Goal: Information Seeking & Learning: Learn about a topic

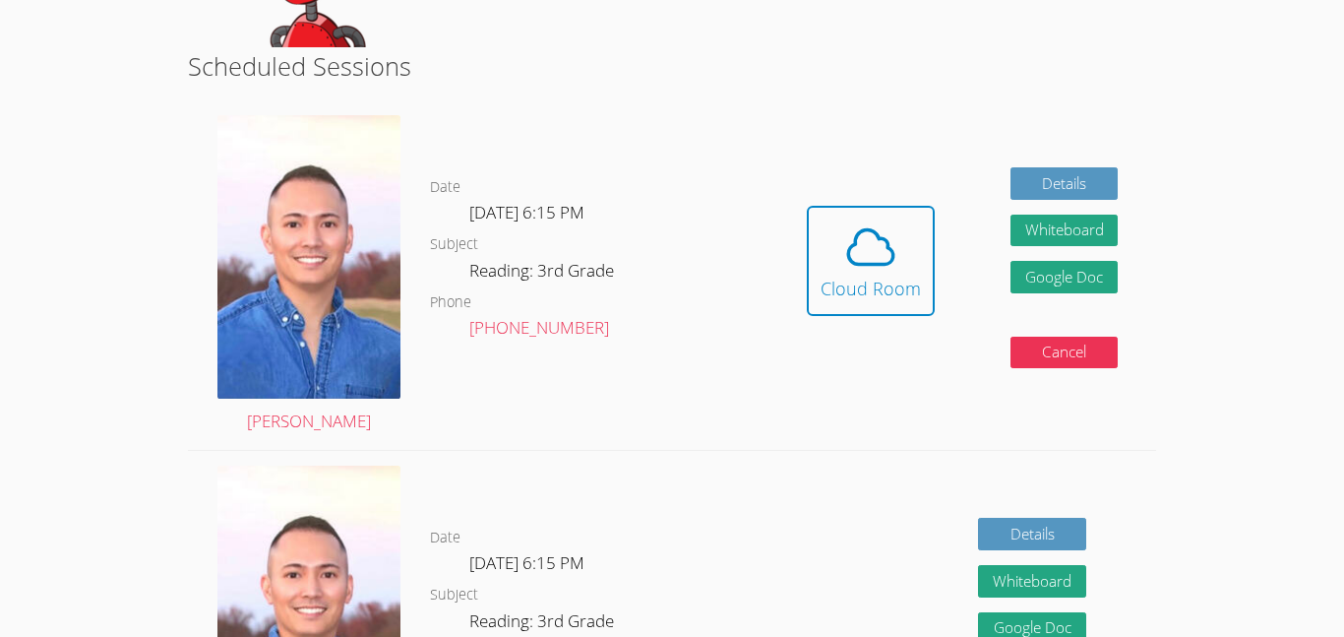
scroll to position [472, 0]
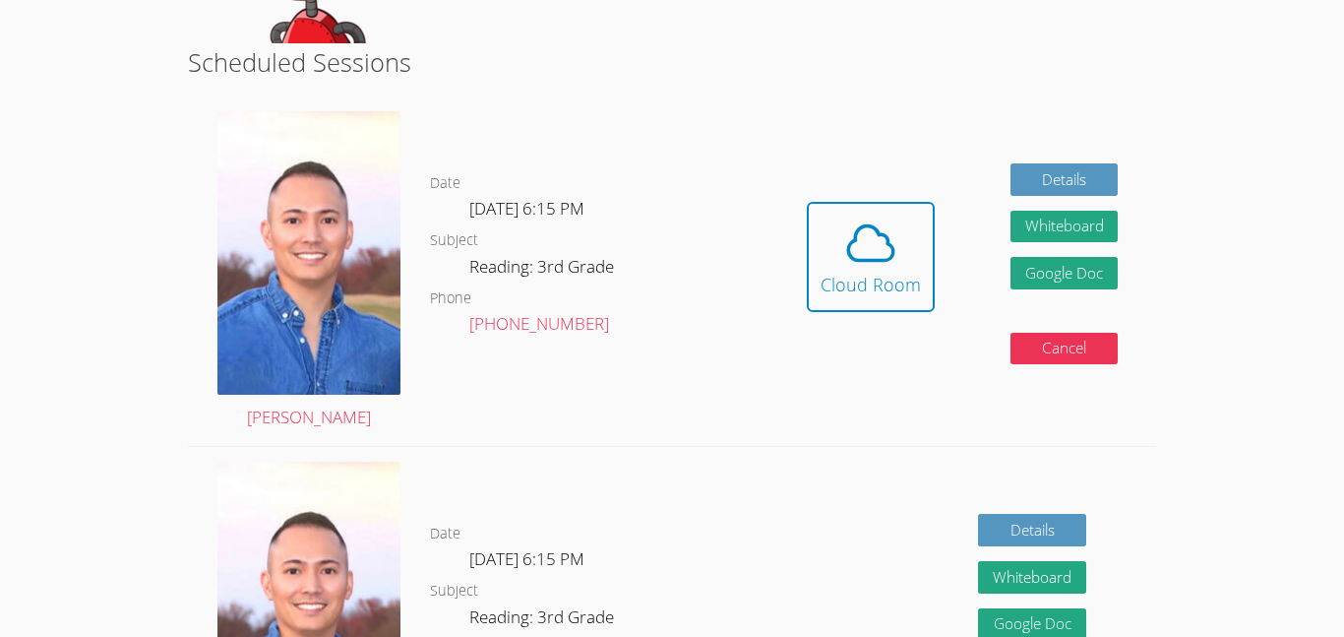
click at [805, 252] on div "Hidden Cloud Room Details Whiteboard Hidden Google Doc Cancel" at bounding box center [962, 270] width 387 height 349
click at [865, 245] on icon at bounding box center [870, 243] width 55 height 55
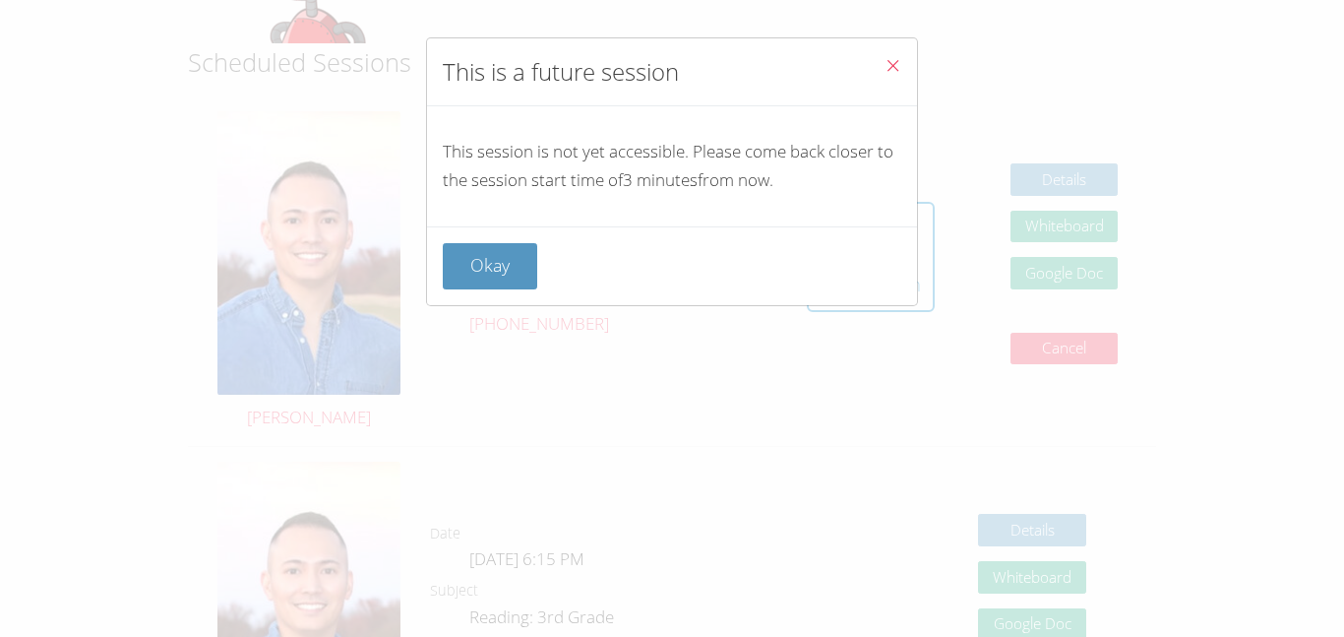
click at [906, 62] on button "Close" at bounding box center [893, 68] width 48 height 60
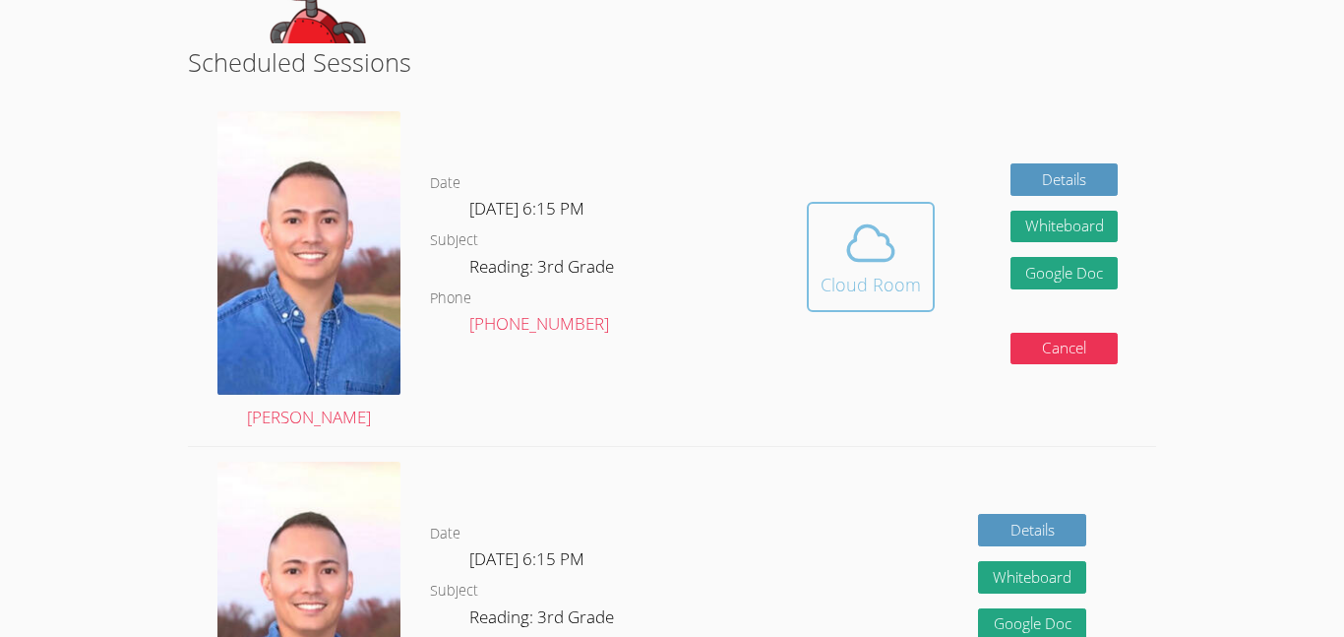
click at [848, 303] on button "Cloud Room" at bounding box center [871, 257] width 128 height 110
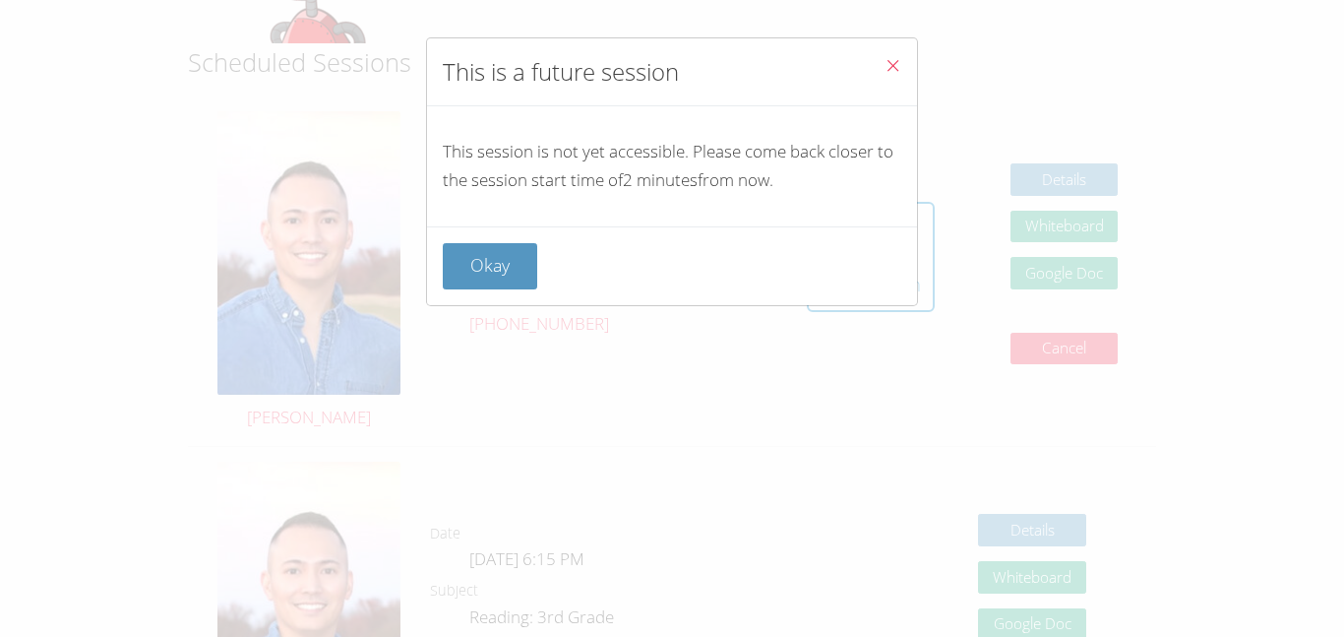
click at [862, 423] on div "This is a future session This session is not yet accessible. Please come back c…" at bounding box center [672, 318] width 1344 height 637
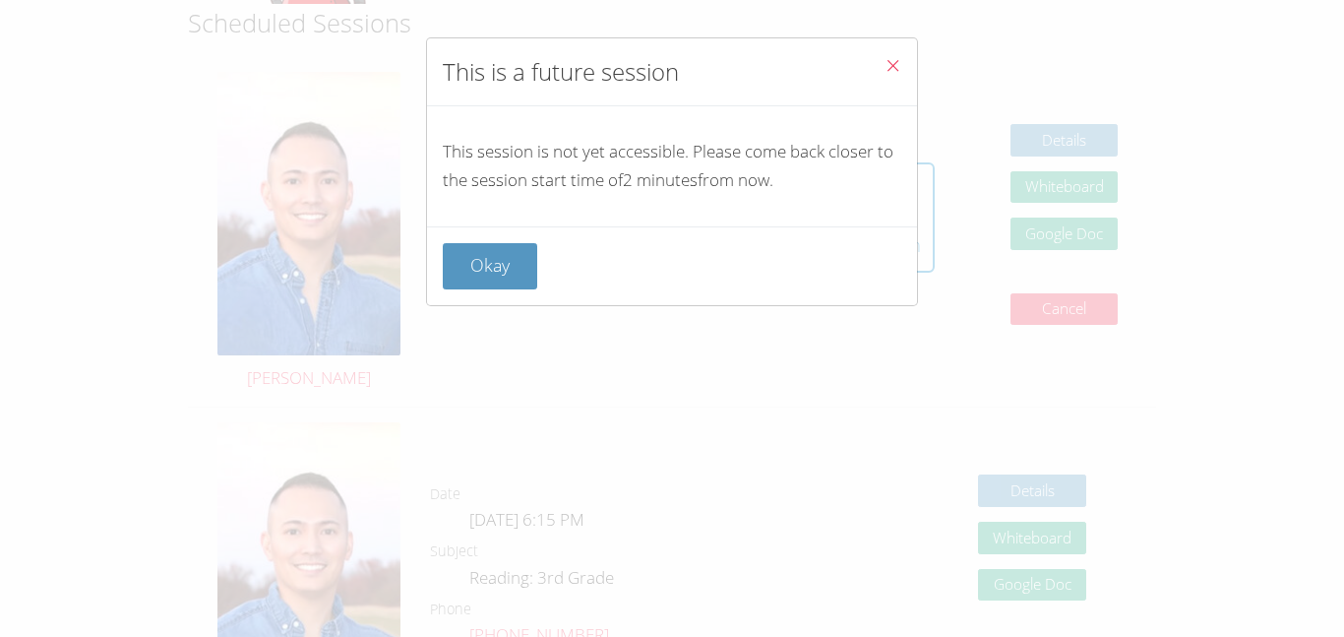
click at [886, 63] on icon "Close" at bounding box center [893, 65] width 17 height 17
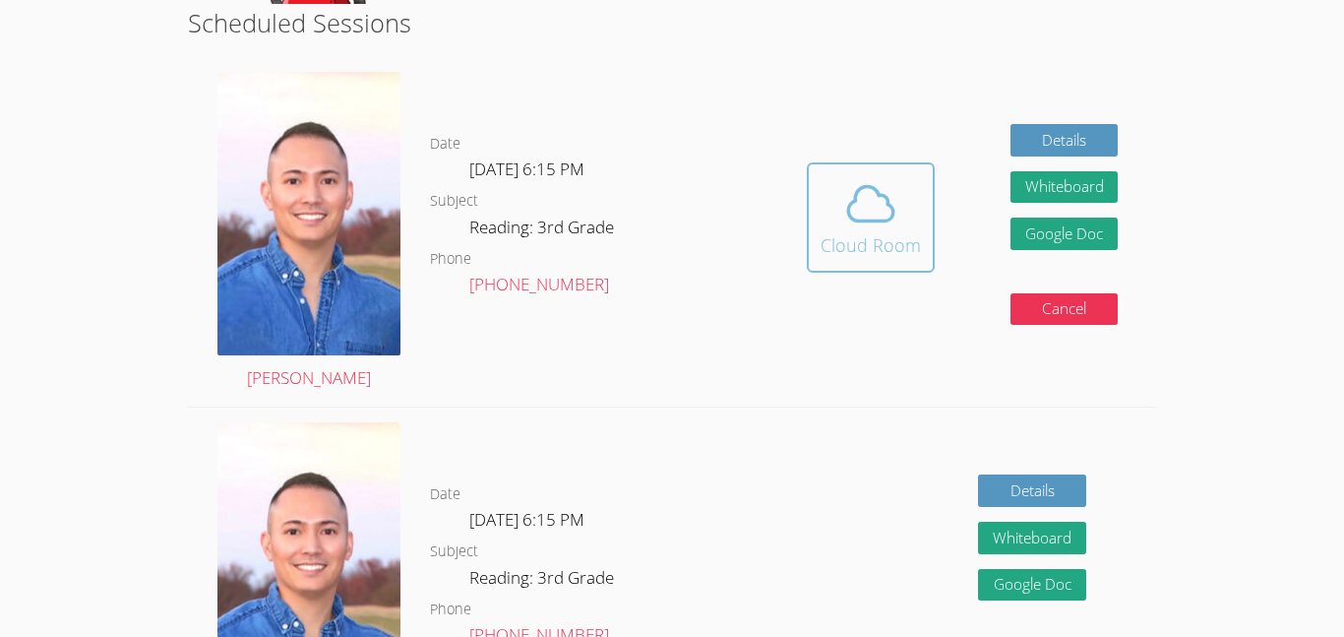
click at [930, 234] on button "Cloud Room" at bounding box center [871, 217] width 128 height 110
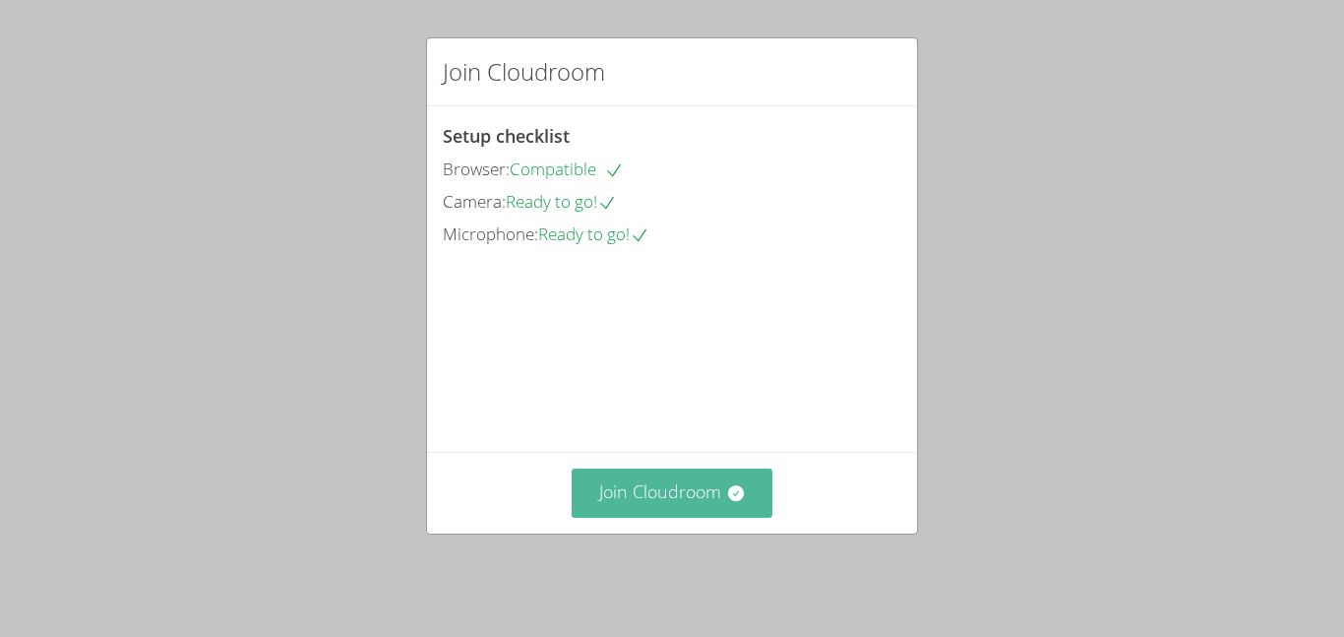
click at [715, 504] on button "Join Cloudroom" at bounding box center [673, 492] width 202 height 48
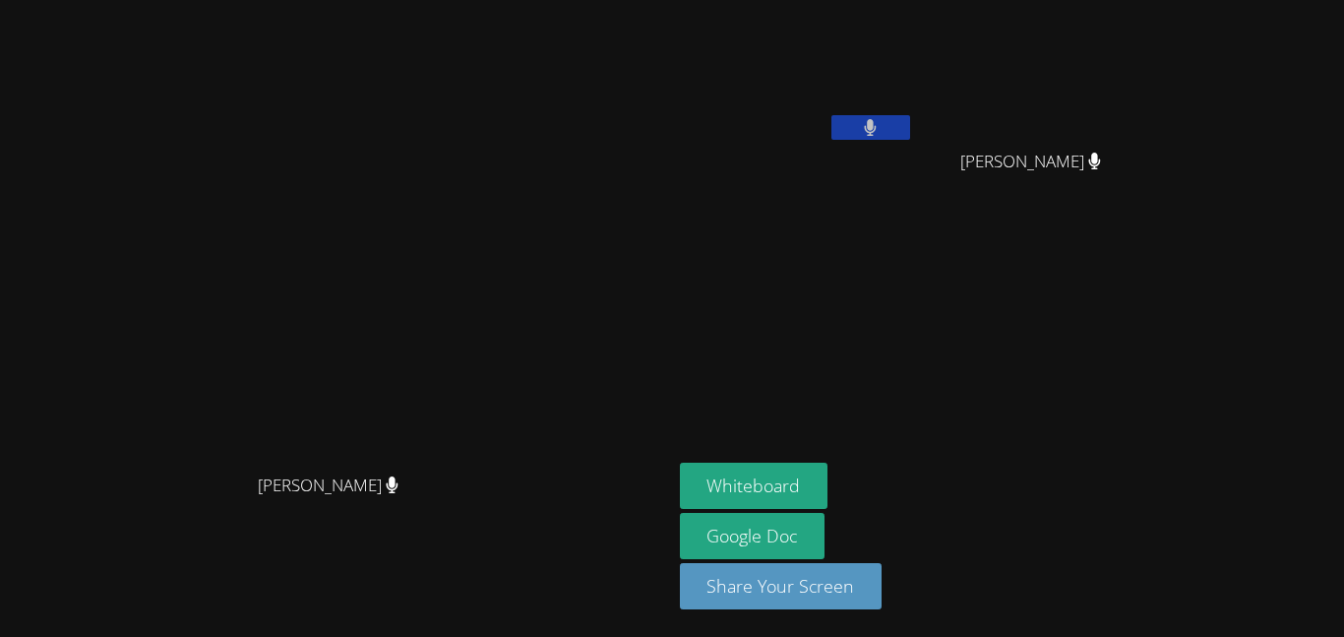
click at [910, 123] on button at bounding box center [871, 127] width 79 height 25
click at [910, 135] on button at bounding box center [871, 127] width 79 height 25
click at [829, 482] on button "Whiteboard" at bounding box center [754, 486] width 149 height 46
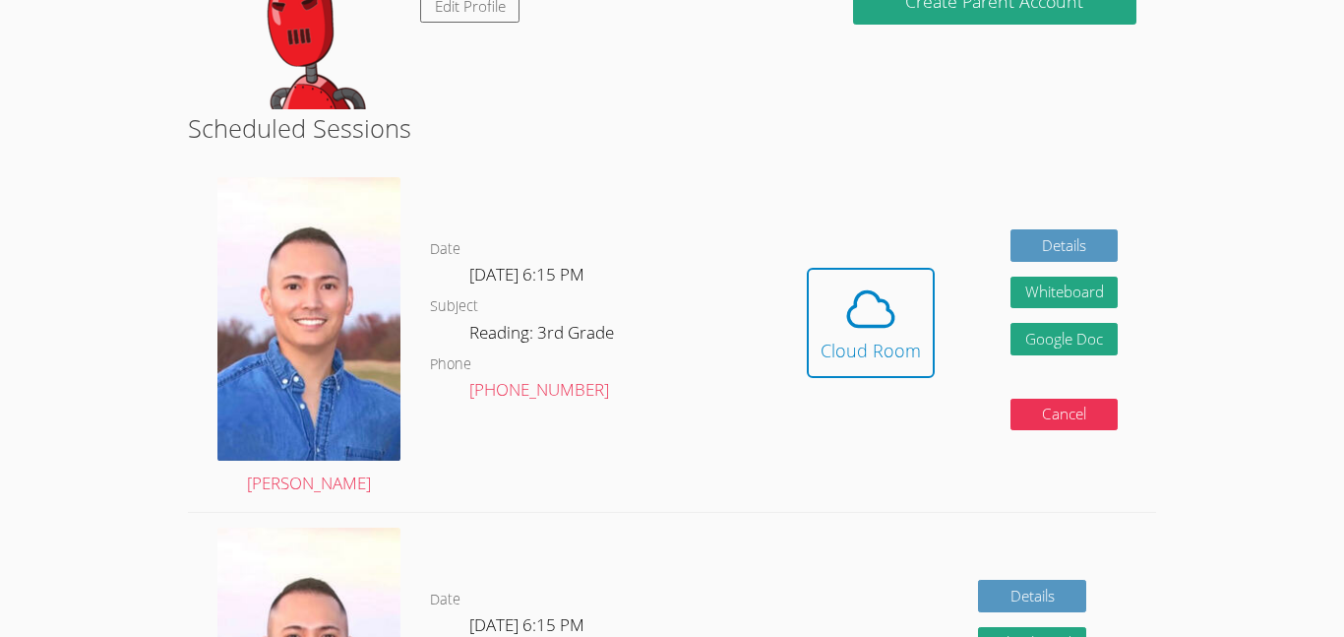
scroll to position [433, 0]
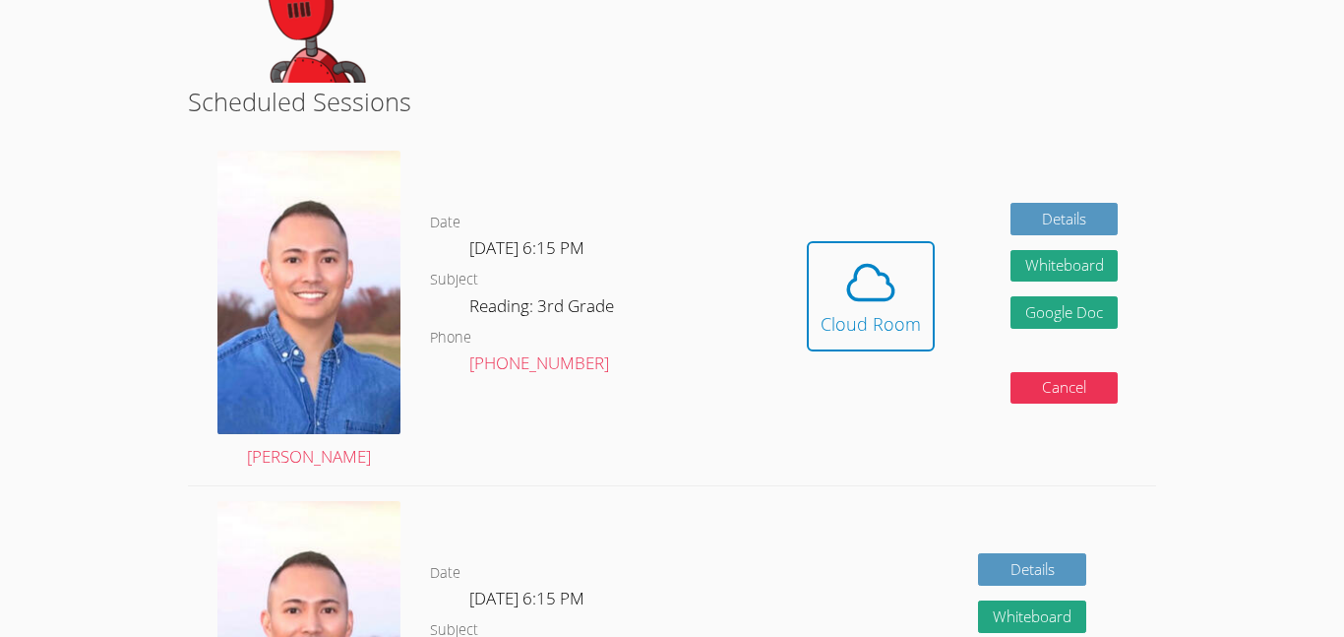
click at [936, 317] on div "Hidden Cloud Room Details Whiteboard Hidden Google Doc Cancel" at bounding box center [962, 310] width 387 height 349
click at [932, 317] on div "Hidden Cloud Room Details Whiteboard Hidden Google Doc Cancel" at bounding box center [962, 310] width 387 height 349
click at [919, 319] on button "Cloud Room" at bounding box center [871, 296] width 128 height 110
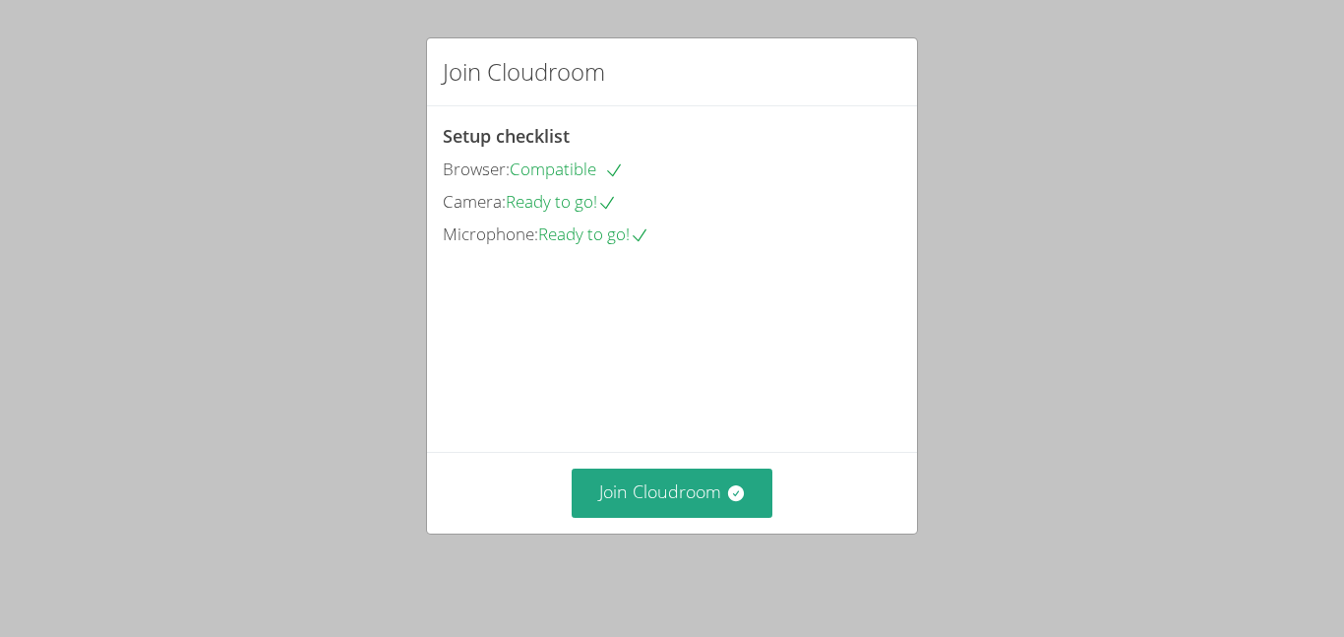
click at [723, 532] on div "Join Cloudroom" at bounding box center [672, 492] width 490 height 81
click at [709, 486] on button "Join Cloudroom" at bounding box center [673, 492] width 202 height 48
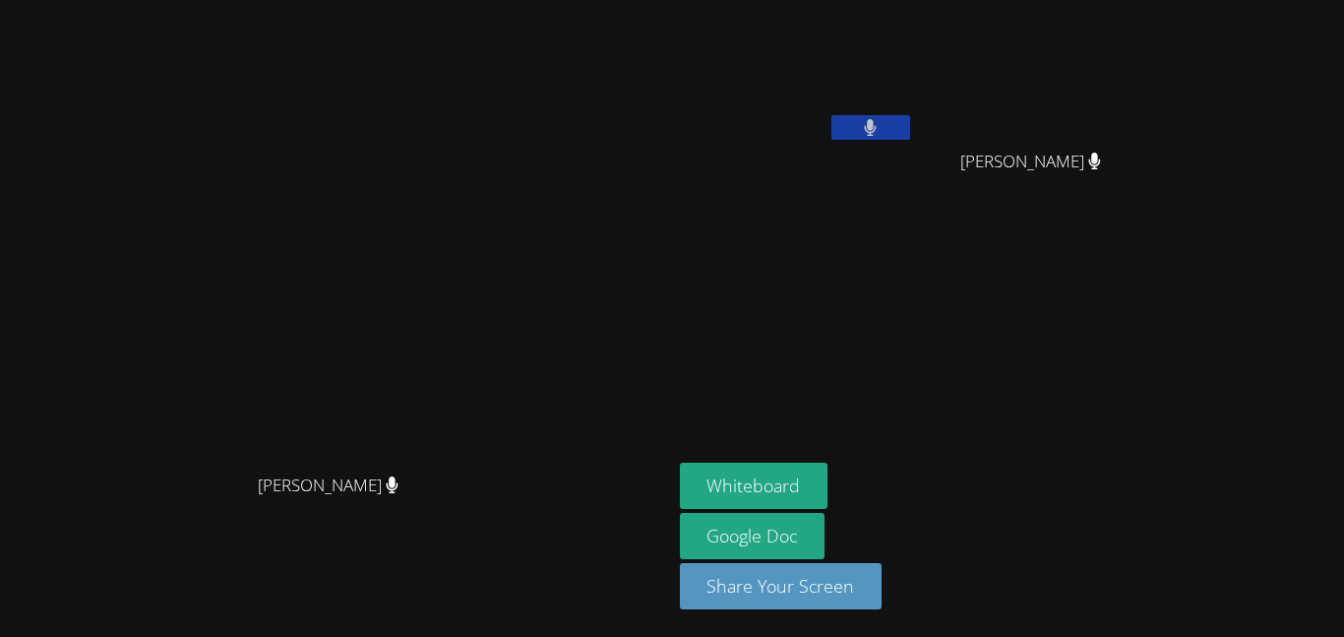
click at [483, 249] on video at bounding box center [335, 278] width 295 height 369
click at [910, 115] on button at bounding box center [871, 127] width 79 height 25
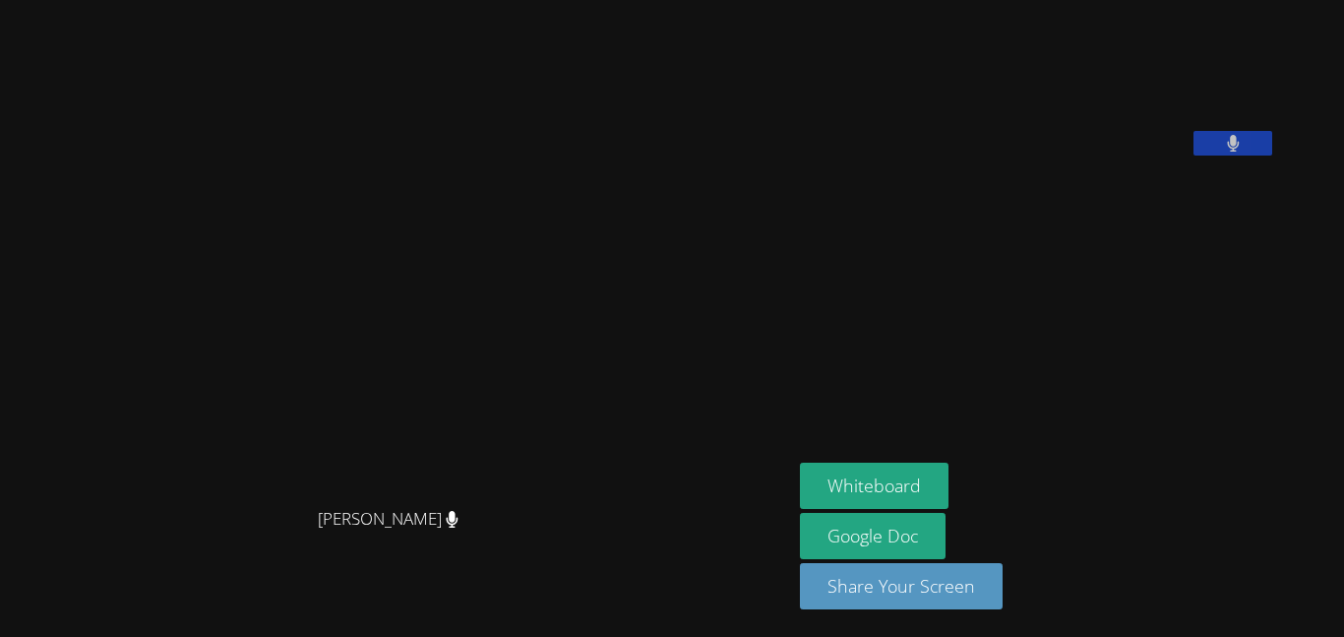
click at [1273, 156] on button at bounding box center [1233, 143] width 79 height 25
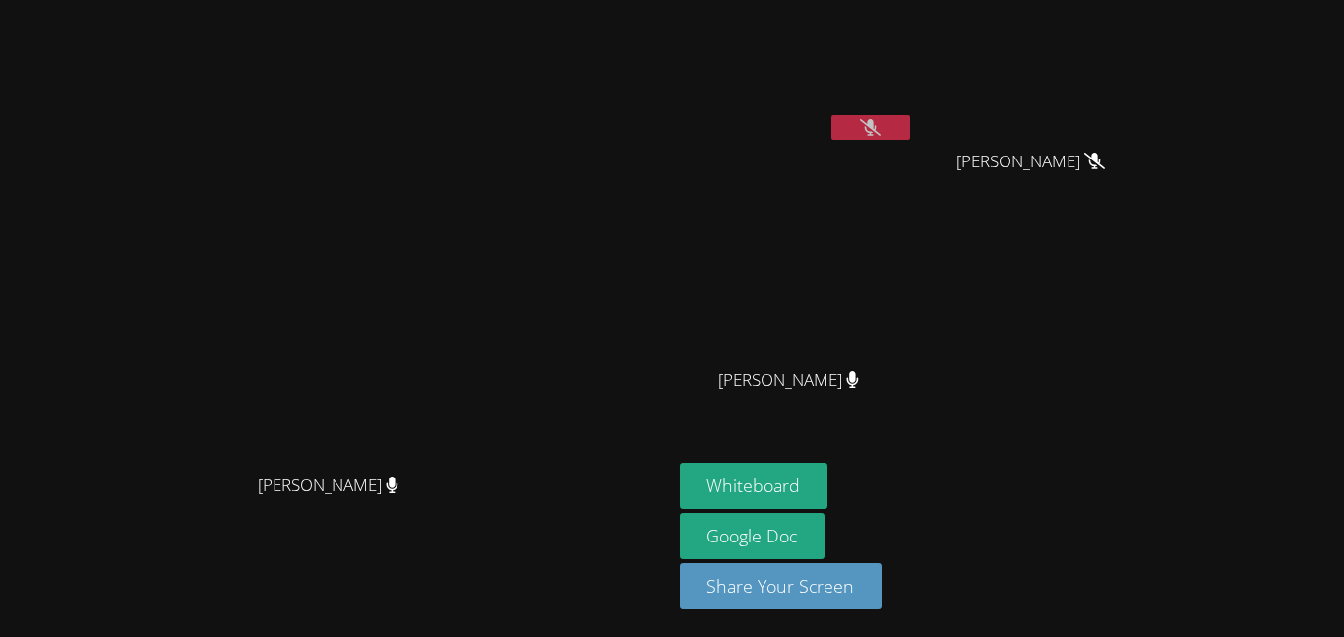
click at [881, 129] on icon at bounding box center [870, 127] width 21 height 17
click at [877, 127] on icon at bounding box center [871, 127] width 12 height 17
click at [910, 127] on button at bounding box center [871, 127] width 79 height 25
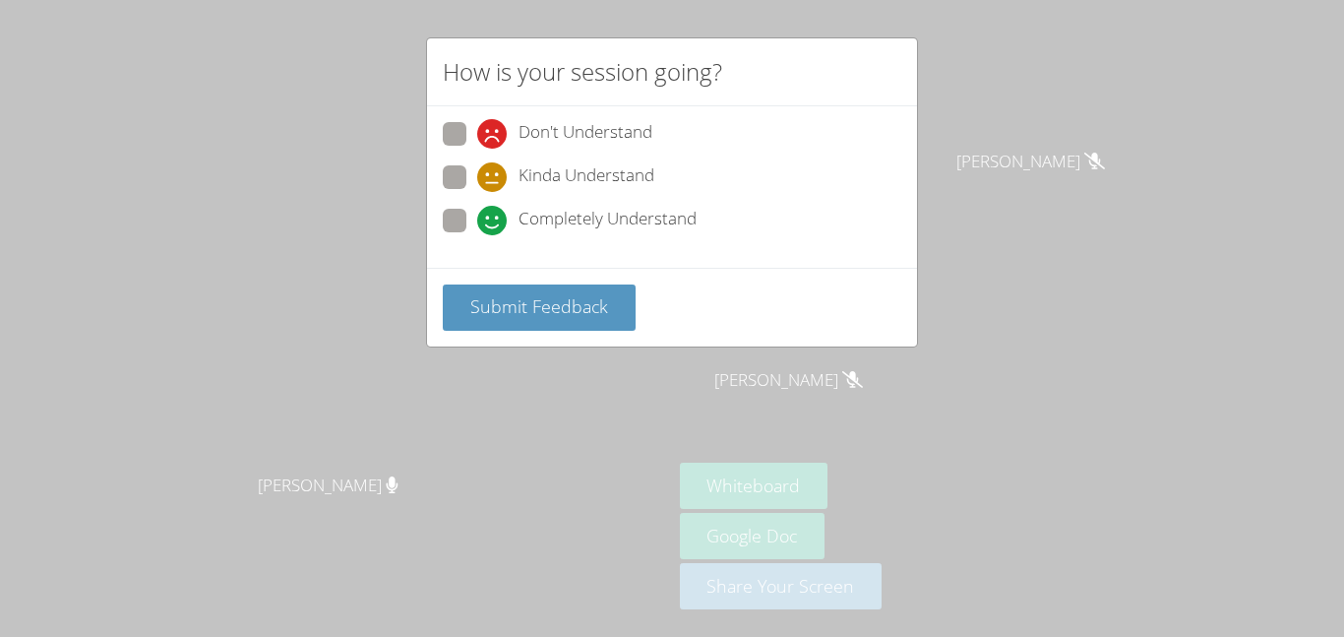
click at [448, 206] on div "Don't Understand Kinda Understand Completely Understand" at bounding box center [672, 183] width 459 height 122
click at [477, 235] on span at bounding box center [477, 235] width 0 height 0
click at [477, 211] on input "Completely Understand" at bounding box center [485, 217] width 17 height 17
radio input "true"
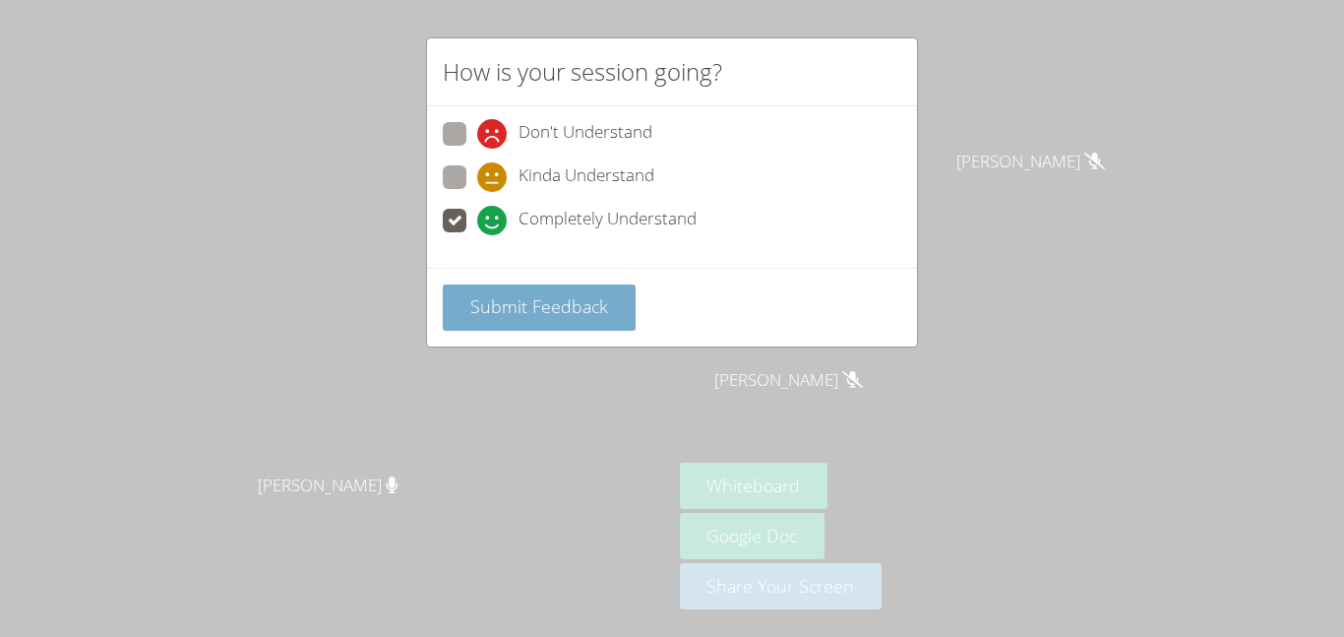
click at [613, 314] on button "Submit Feedback" at bounding box center [539, 307] width 193 height 46
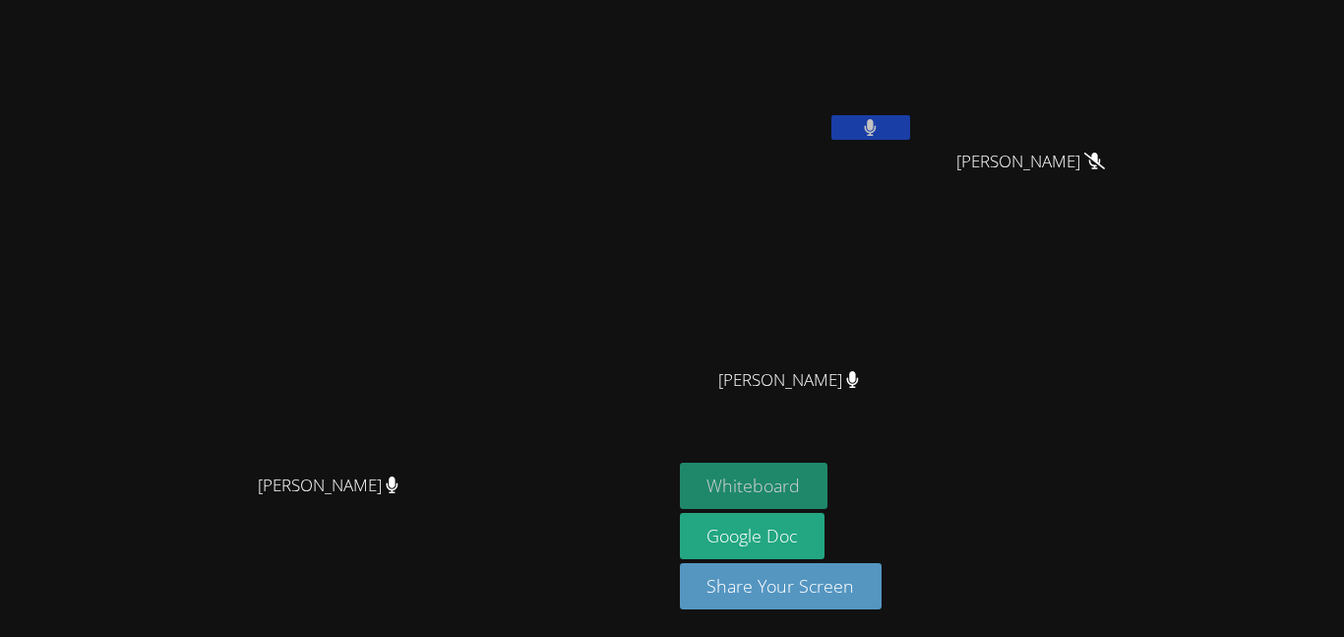
click at [732, 482] on button "Whiteboard" at bounding box center [754, 486] width 149 height 46
click at [914, 150] on div "Jimena De Leon Gonzalez" at bounding box center [797, 113] width 234 height 211
click at [910, 130] on button at bounding box center [871, 127] width 79 height 25
